Goal: Information Seeking & Learning: Learn about a topic

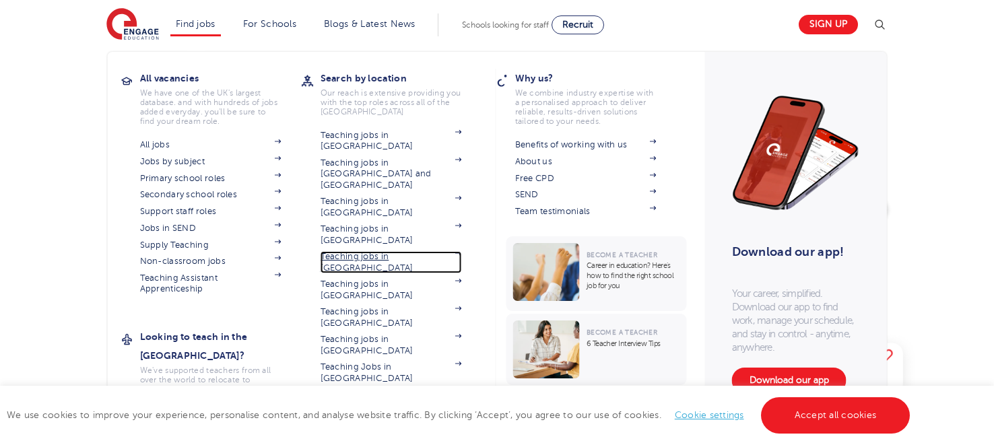
click at [445, 251] on link "Teaching jobs in [GEOGRAPHIC_DATA]" at bounding box center [390, 262] width 141 height 22
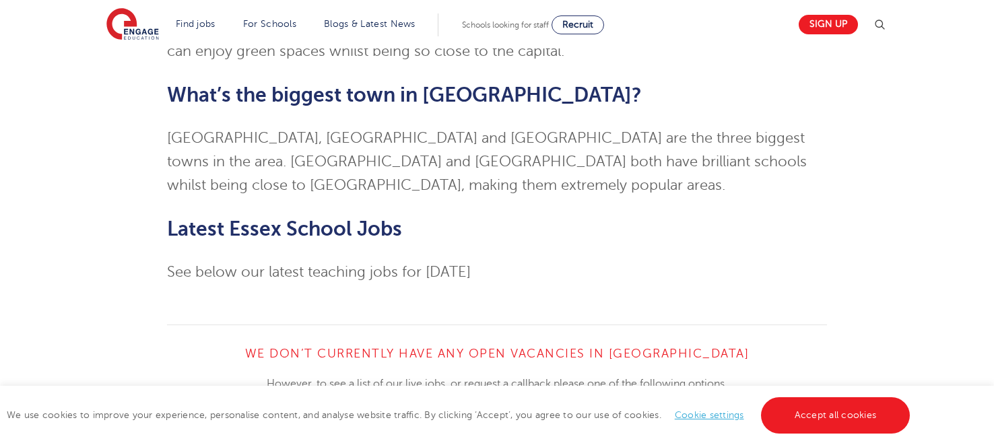
scroll to position [3201, 0]
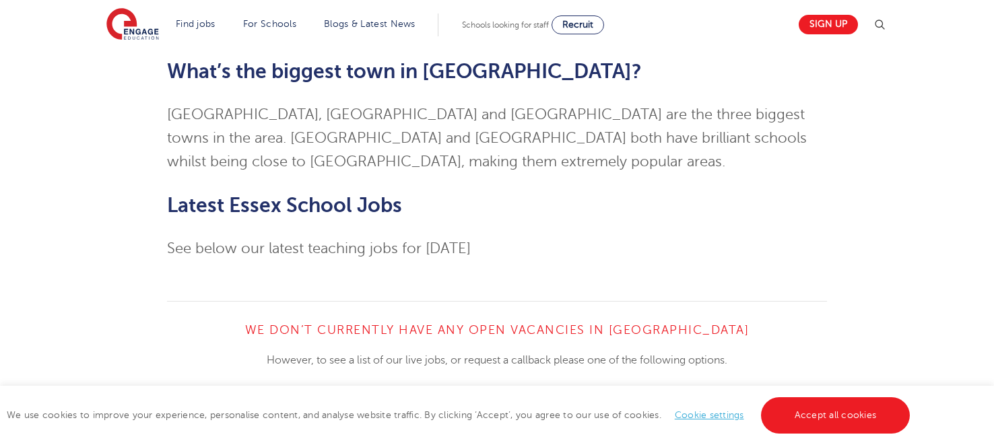
click at [362, 410] on link "View All Vacancies" at bounding box center [324, 423] width 168 height 26
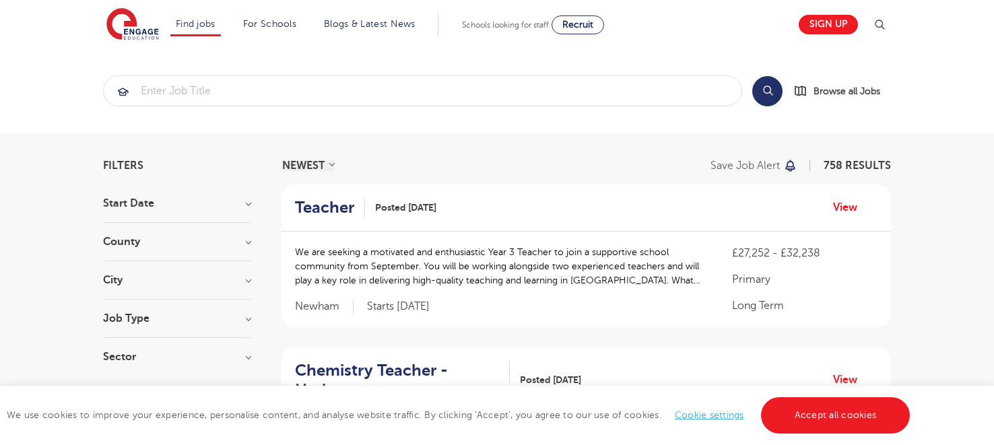
click at [232, 248] on div "County London 545 Hertfordshire 115 Leeds 40 East Sussex 15 Kirklees 14 Show mo…" at bounding box center [177, 248] width 148 height 25
click at [248, 240] on h3 "County" at bounding box center [177, 241] width 148 height 11
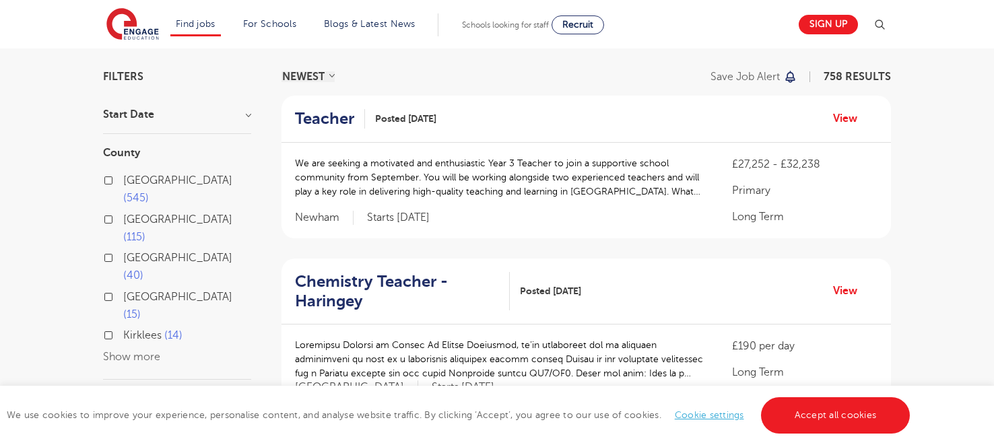
scroll to position [110, 0]
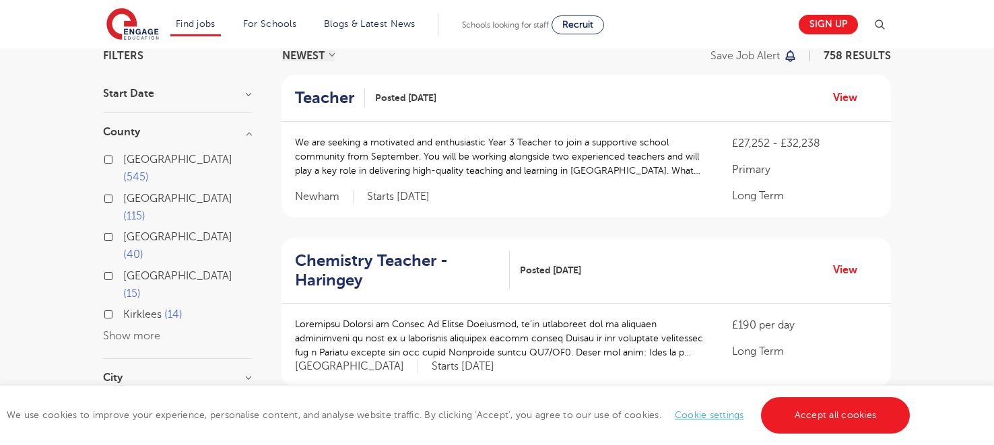
click at [149, 330] on button "Show more" at bounding box center [131, 336] width 57 height 12
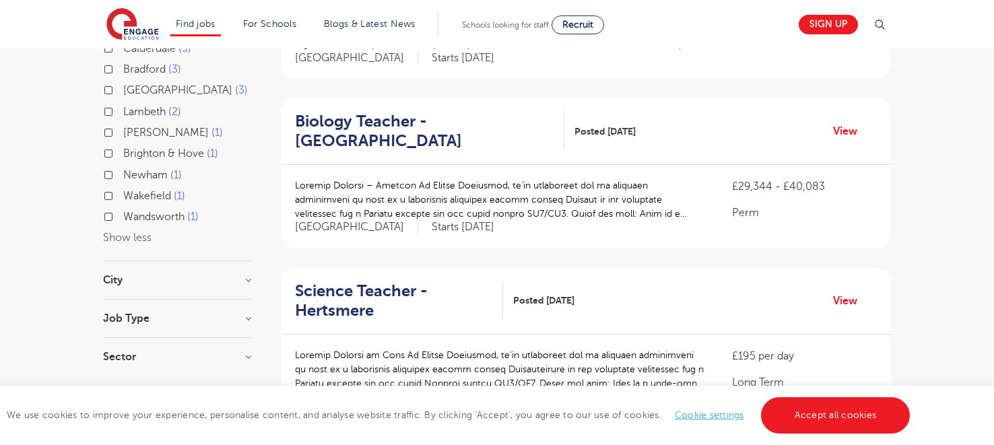
scroll to position [441, 0]
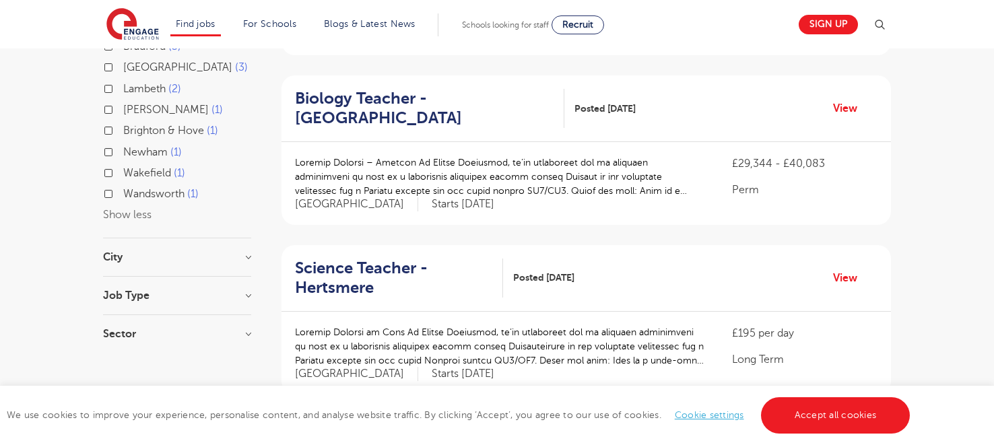
click at [242, 253] on h3 "City" at bounding box center [177, 257] width 148 height 11
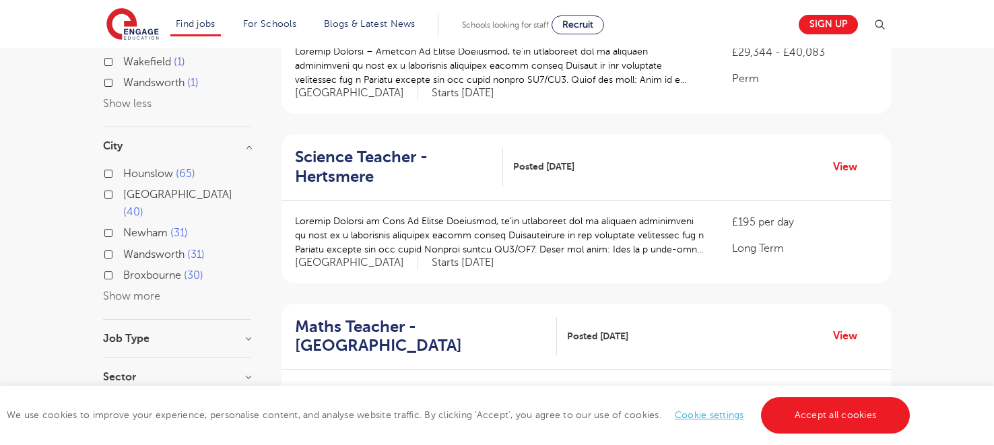
scroll to position [662, 0]
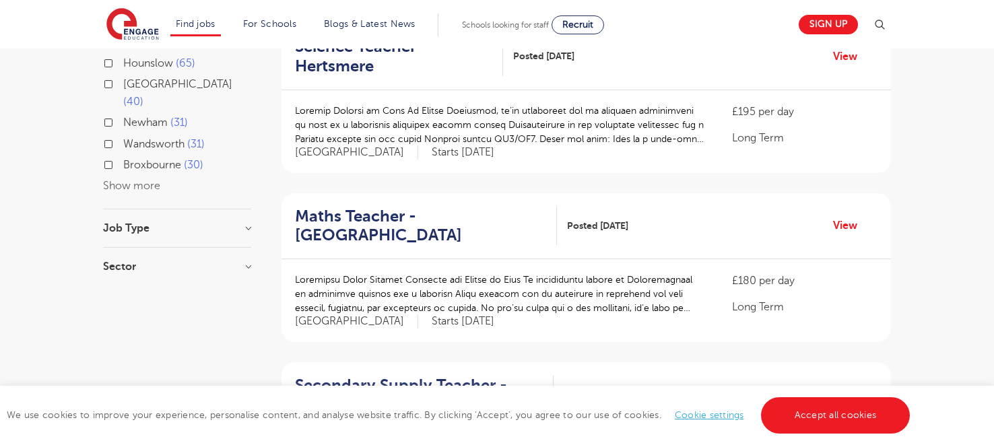
click at [123, 193] on div "Hounslow 65 Leeds 40 Newham 31 Wandsworth 31 Broxbourne 30 Show more" at bounding box center [177, 125] width 148 height 141
click at [128, 188] on button "Show more" at bounding box center [131, 186] width 57 height 12
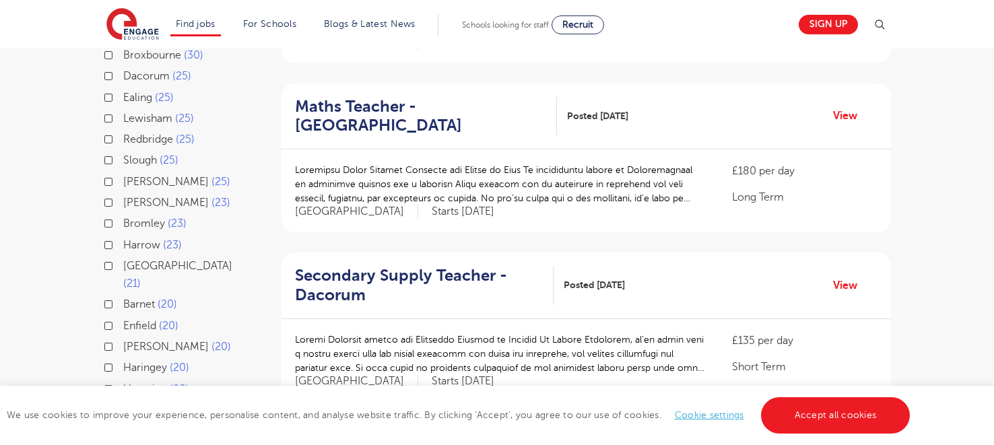
scroll to position [883, 0]
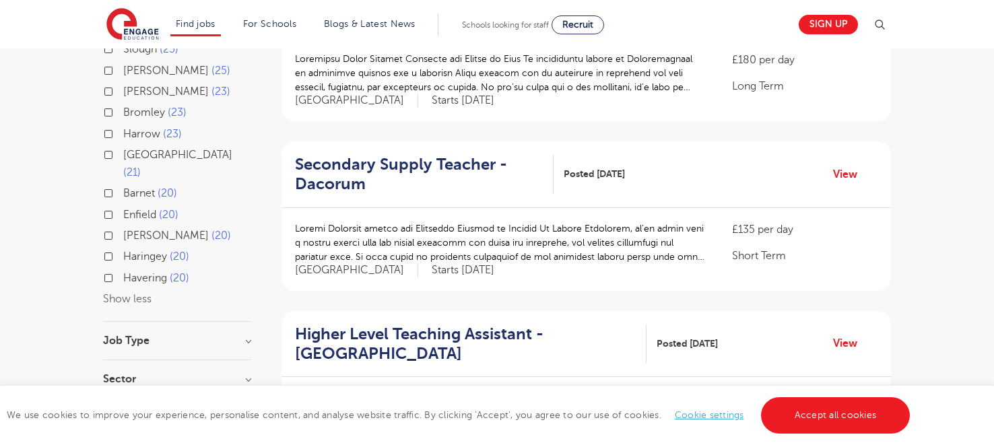
click at [123, 287] on label "Havering 20" at bounding box center [156, 278] width 66 height 18
click at [123, 281] on input "Havering 20" at bounding box center [127, 276] width 9 height 9
checkbox input "true"
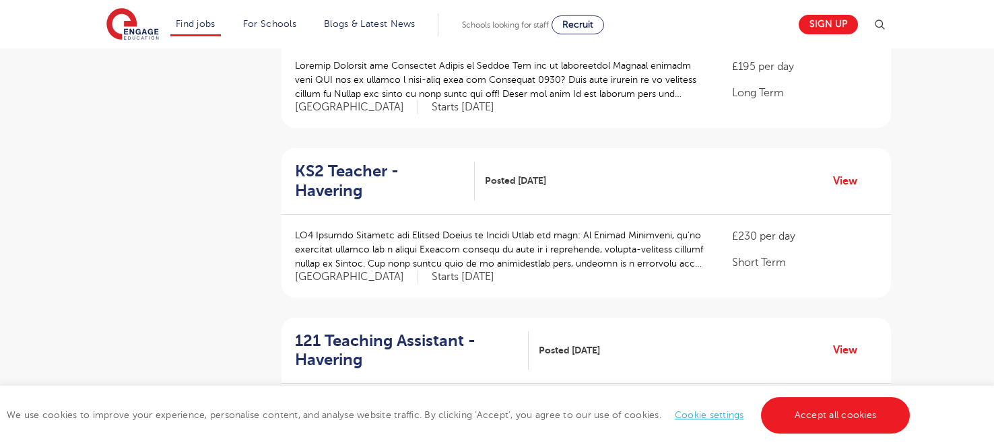
scroll to position [526, 0]
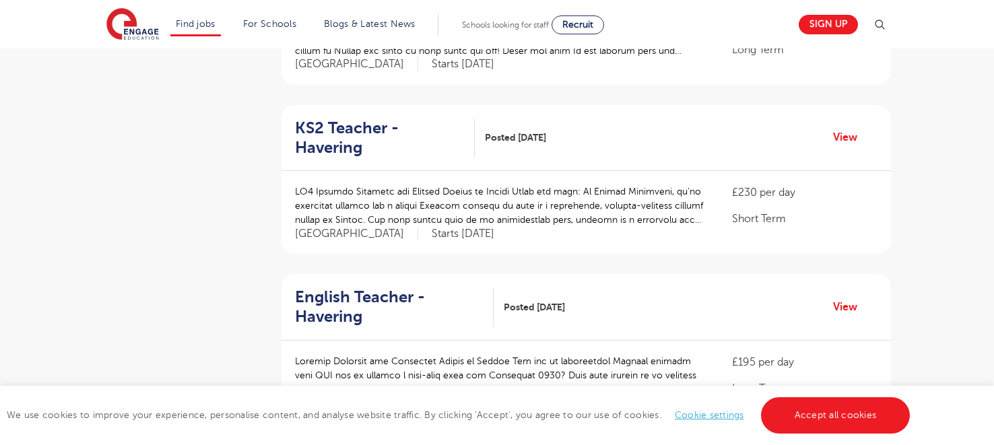
scroll to position [1545, 0]
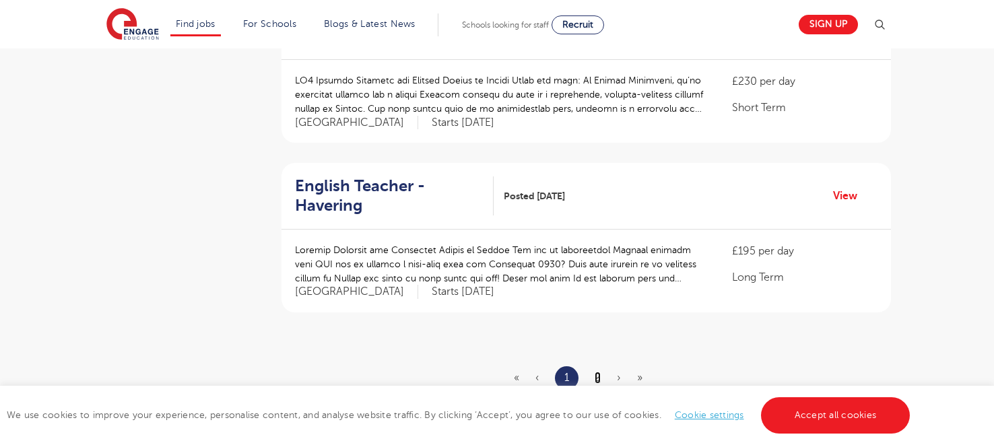
click at [596, 372] on link "2" at bounding box center [597, 378] width 6 height 12
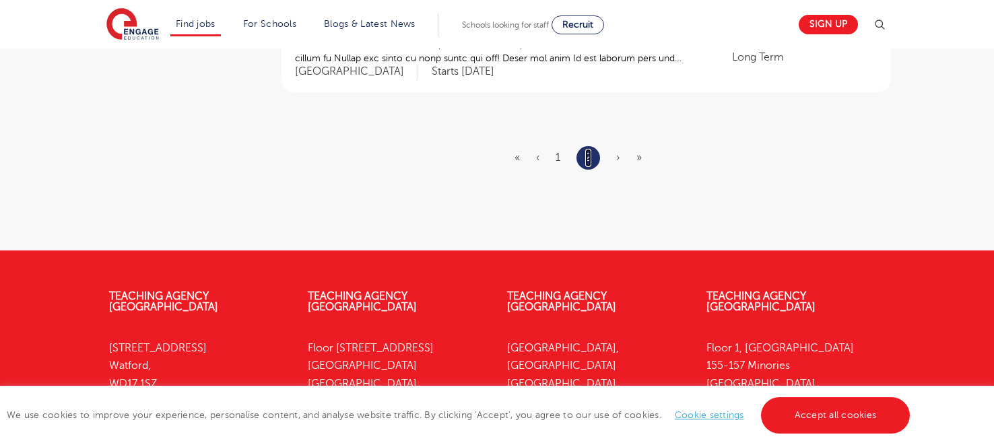
scroll to position [1877, 0]
